Goal: Task Accomplishment & Management: Manage account settings

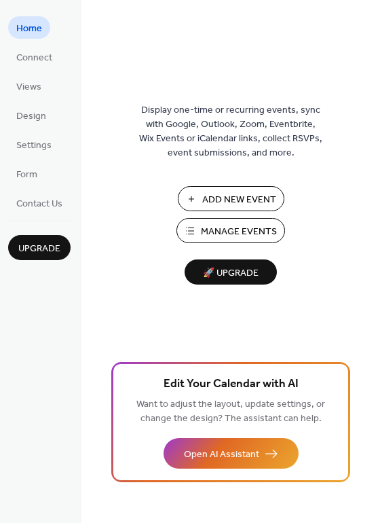
click at [239, 225] on span "Manage Events" at bounding box center [239, 232] width 76 height 14
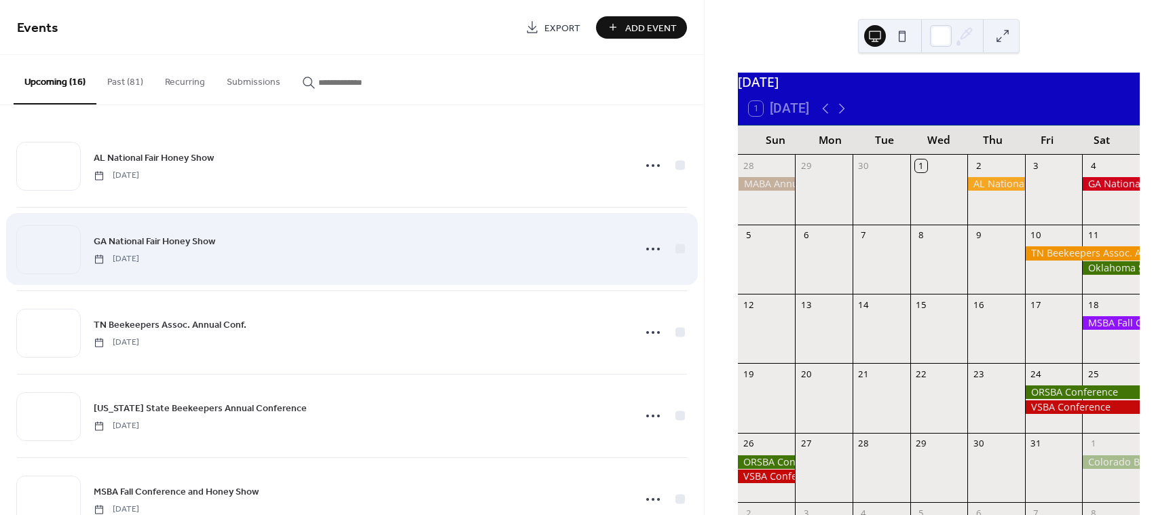
scroll to position [3, 0]
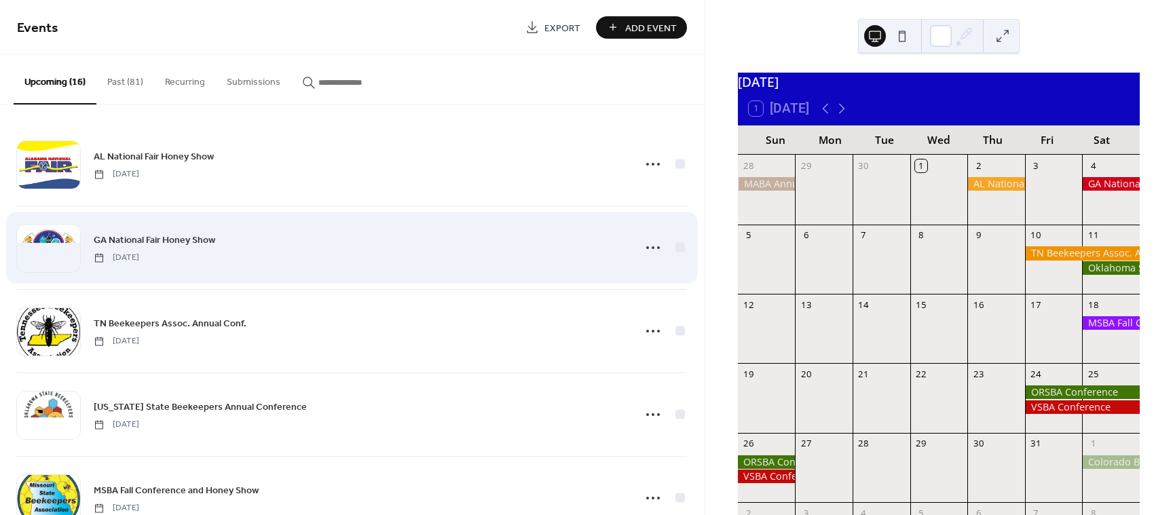
click at [351, 236] on div "GA National Fair Honey Show [DATE]" at bounding box center [360, 247] width 532 height 31
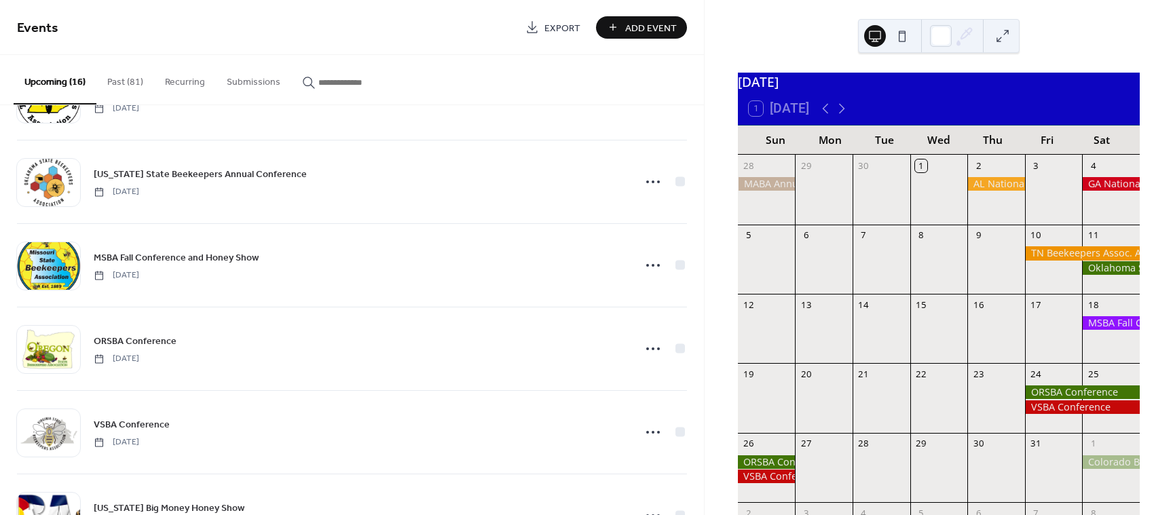
scroll to position [98, 0]
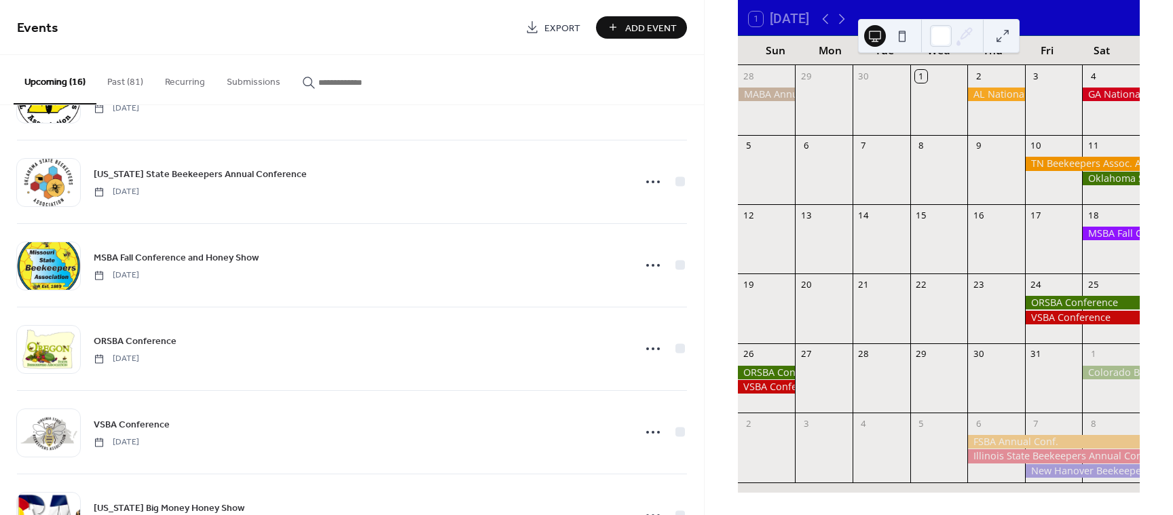
click at [1048, 477] on div at bounding box center [1082, 471] width 115 height 14
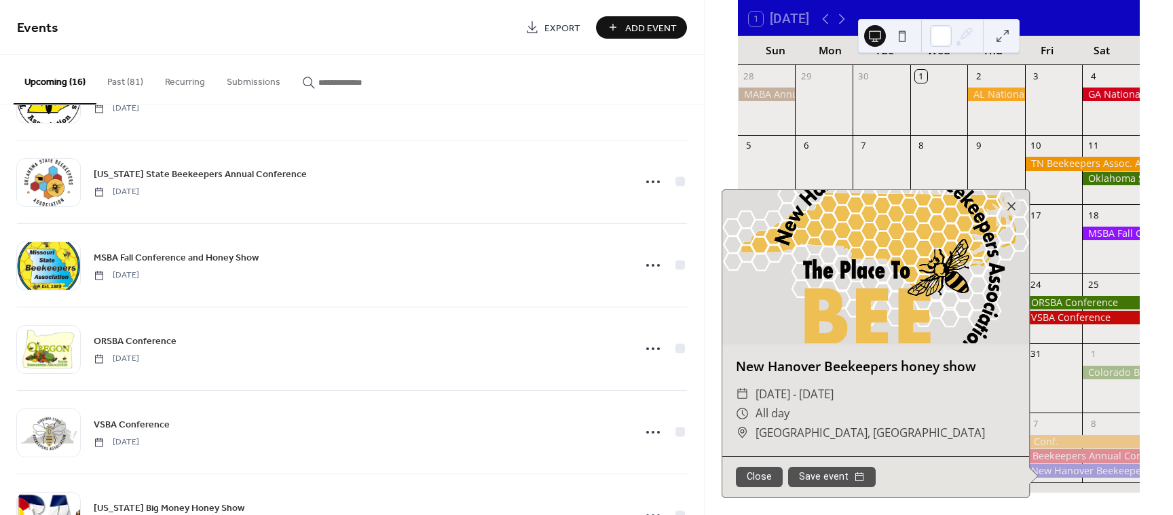
click at [1040, 473] on div at bounding box center [1082, 471] width 115 height 14
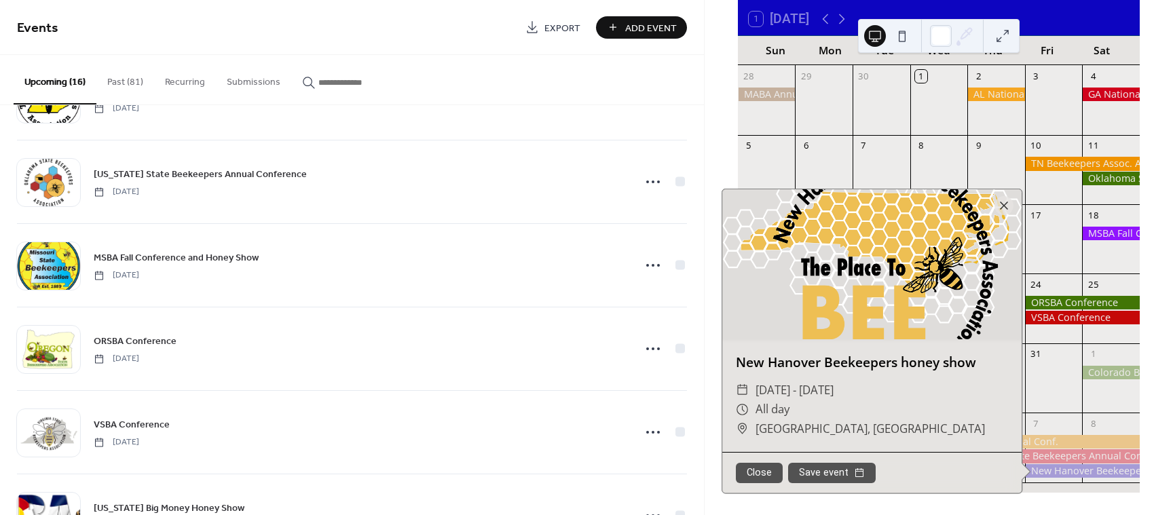
click at [1040, 473] on div at bounding box center [1082, 471] width 115 height 14
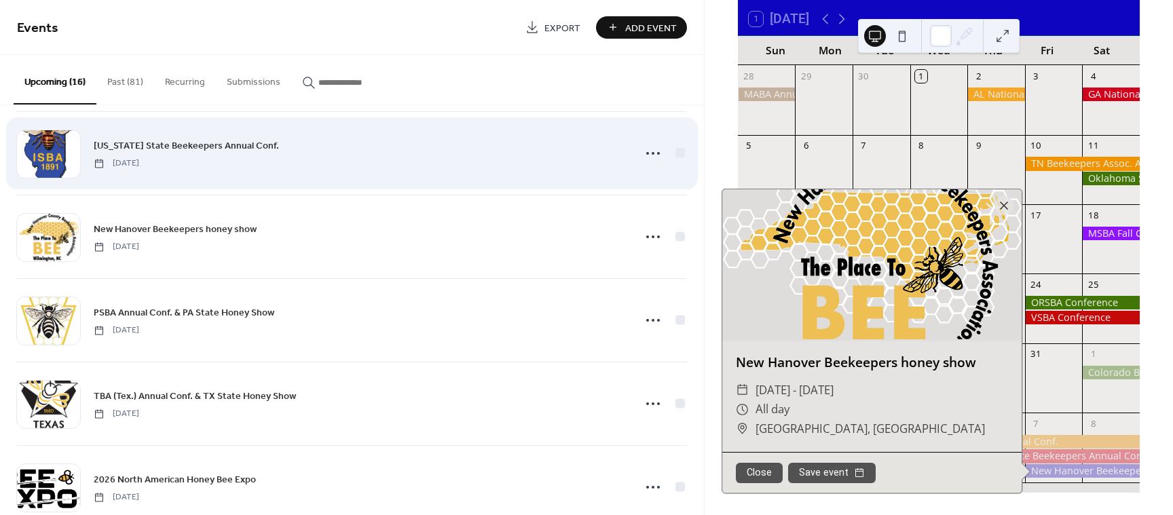
scroll to position [766, 0]
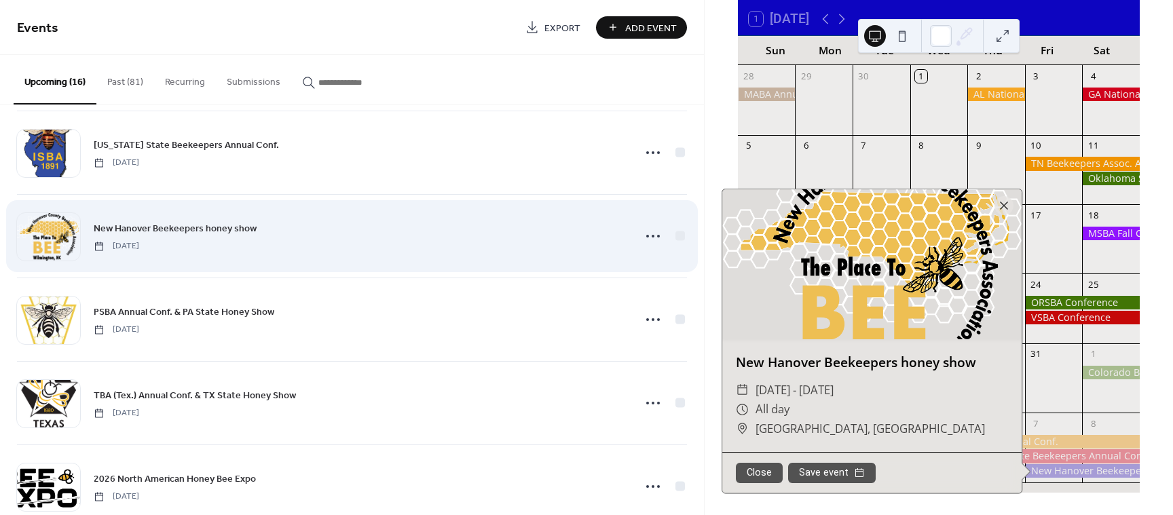
click at [211, 239] on div "New Hanover Beekeepers honey show [DATE]" at bounding box center [360, 236] width 532 height 31
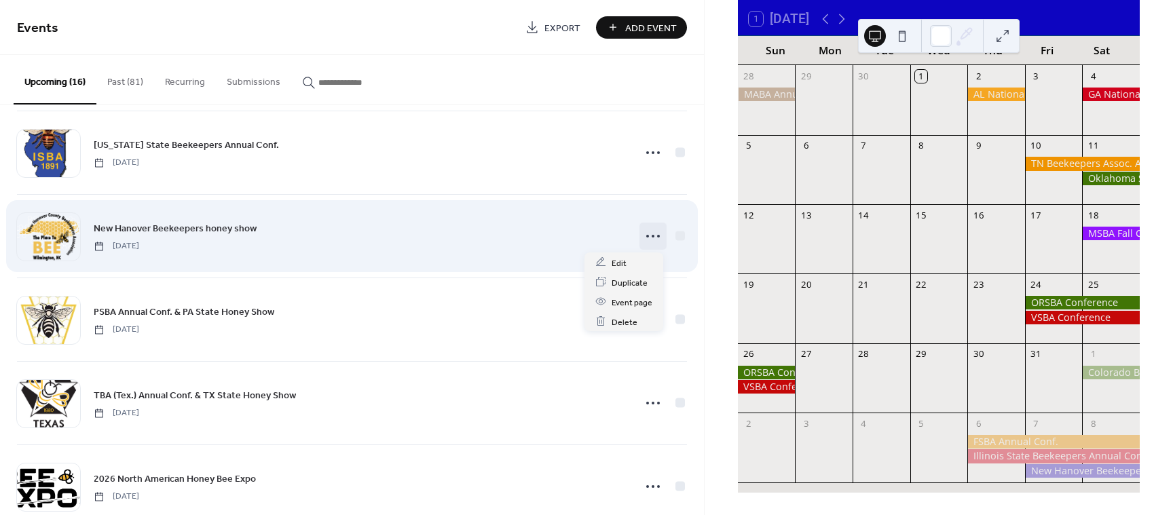
click at [642, 236] on icon at bounding box center [653, 236] width 22 height 22
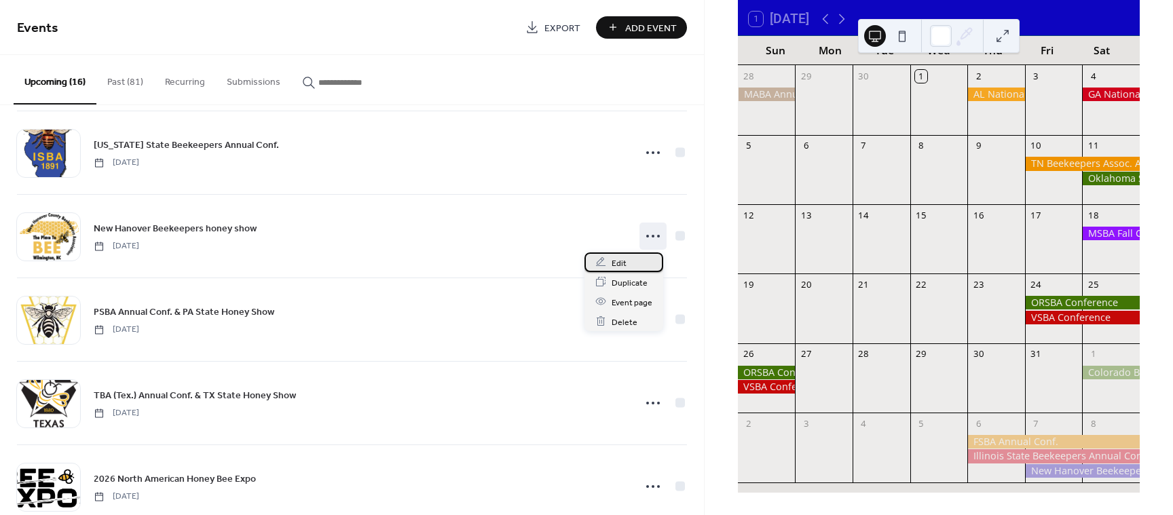
click at [617, 263] on span "Edit" at bounding box center [619, 263] width 15 height 14
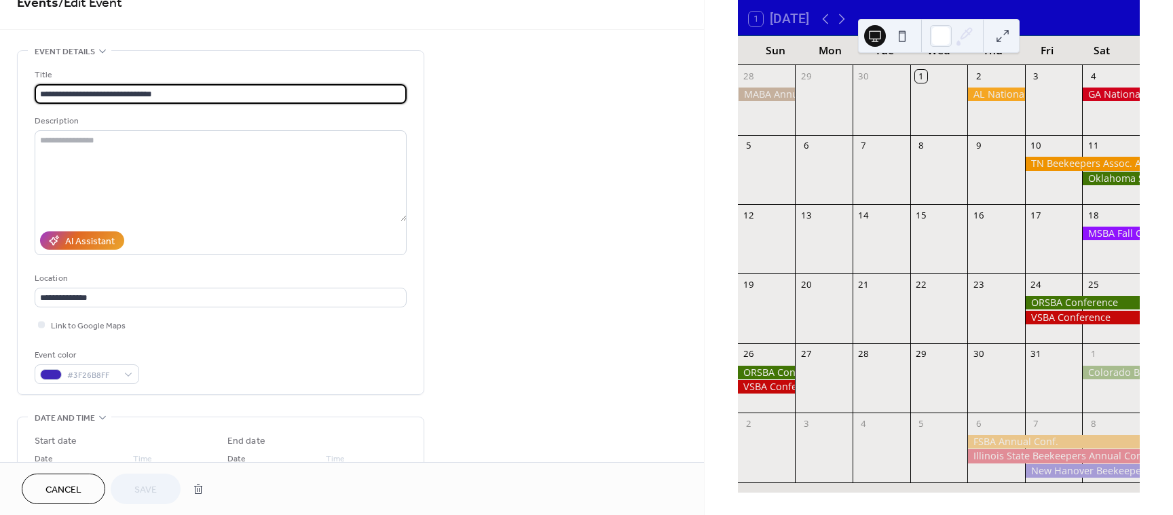
scroll to position [393, 0]
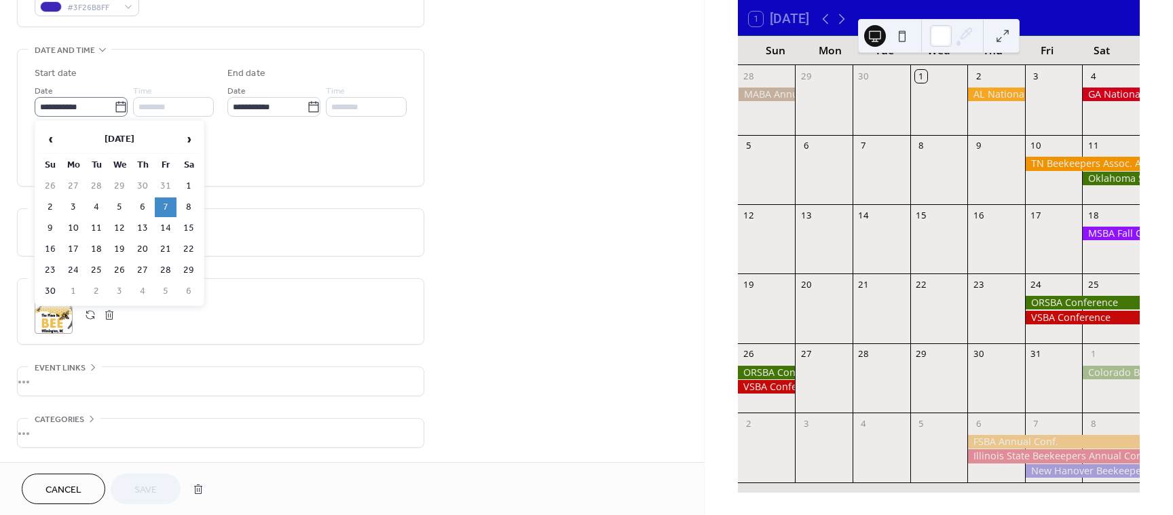
click at [118, 102] on icon at bounding box center [120, 106] width 10 height 11
click at [114, 102] on input "**********" at bounding box center [74, 107] width 79 height 20
click at [168, 230] on td "14" at bounding box center [166, 229] width 22 height 20
type input "**********"
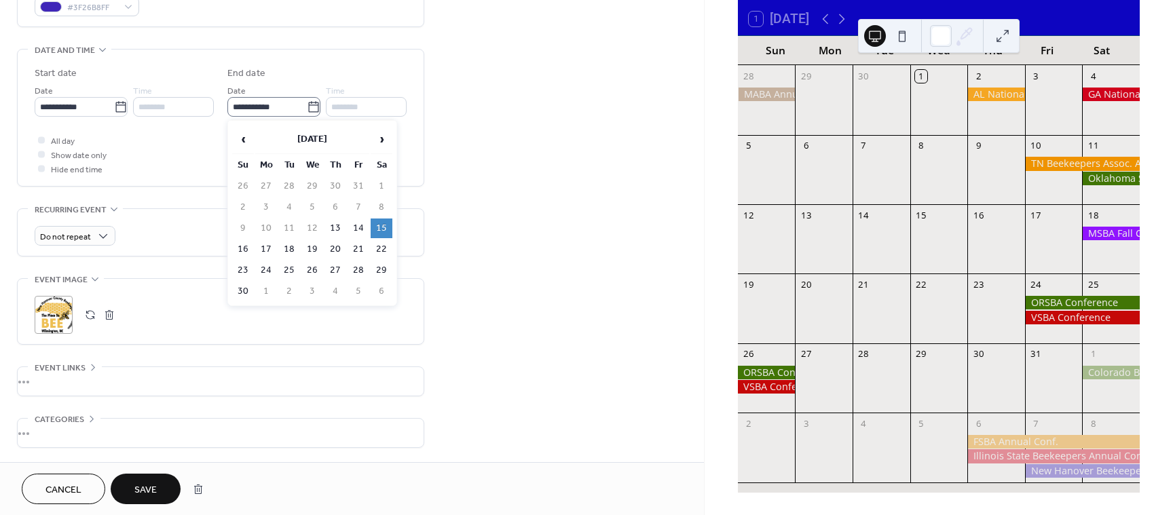
click at [311, 110] on icon at bounding box center [314, 108] width 14 height 14
click at [307, 110] on input "**********" at bounding box center [266, 107] width 79 height 20
click at [332, 77] on label "End date" at bounding box center [316, 74] width 179 height 14
click at [143, 489] on span "Save" at bounding box center [145, 491] width 22 height 14
